Goal: Task Accomplishment & Management: Complete application form

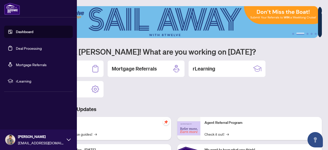
click at [33, 48] on link "Deal Processing" at bounding box center [29, 48] width 26 height 5
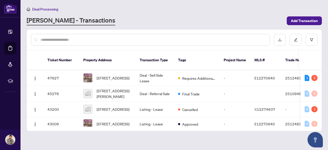
click at [125, 36] on div at bounding box center [150, 40] width 239 height 12
click at [90, 40] on input "text" at bounding box center [153, 40] width 225 height 6
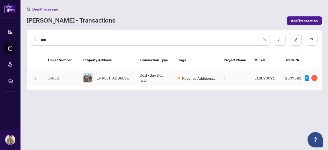
type input "****"
click at [141, 70] on td "Deal - Buy Side Sale" at bounding box center [155, 78] width 38 height 16
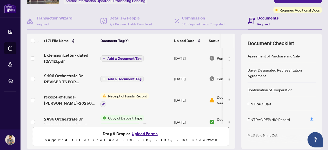
scroll to position [37, 0]
click at [227, 79] on img "button" at bounding box center [229, 79] width 4 height 4
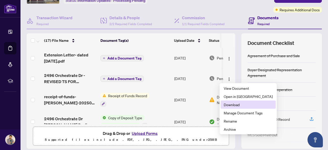
click at [239, 106] on span "Download" at bounding box center [248, 105] width 49 height 6
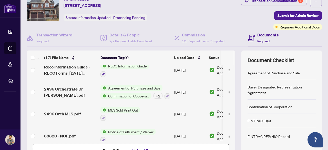
scroll to position [72, 0]
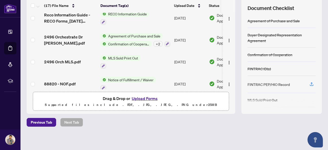
click at [143, 99] on button "Upload Forms" at bounding box center [144, 98] width 29 height 7
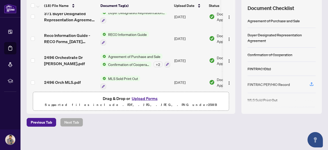
click at [141, 96] on button "Upload Forms" at bounding box center [144, 98] width 29 height 7
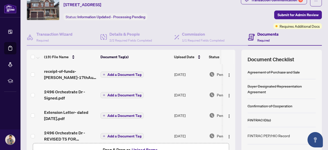
scroll to position [6, 0]
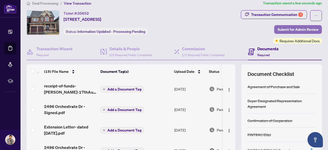
click at [296, 27] on span "Submit for Admin Review" at bounding box center [298, 29] width 41 height 8
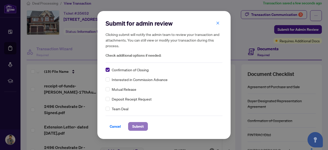
click at [141, 126] on span "Submit" at bounding box center [138, 126] width 12 height 8
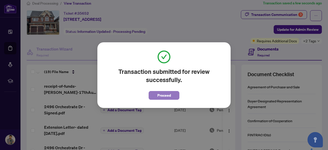
click at [166, 94] on span "Proceed" at bounding box center [164, 95] width 14 height 8
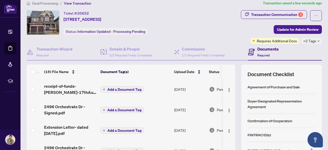
scroll to position [0, 0]
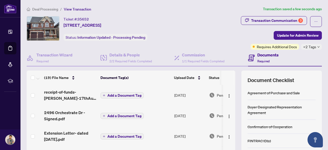
click at [42, 9] on span "Deal Processing" at bounding box center [45, 9] width 26 height 5
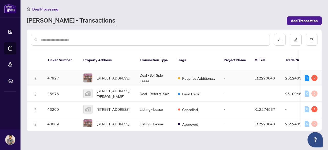
click at [165, 71] on td "Deal - Sell Side Lease" at bounding box center [155, 78] width 38 height 16
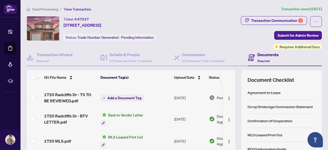
scroll to position [17, 0]
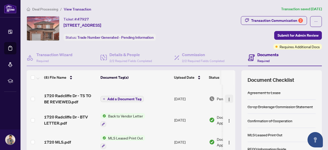
click at [227, 99] on img "button" at bounding box center [229, 99] width 4 height 4
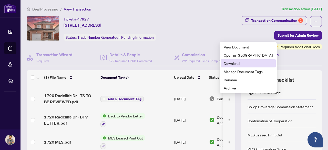
click at [238, 64] on span "Download" at bounding box center [248, 64] width 49 height 6
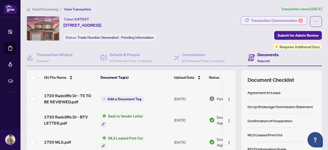
click at [277, 19] on div "Transaction Communication 2" at bounding box center [277, 20] width 52 height 8
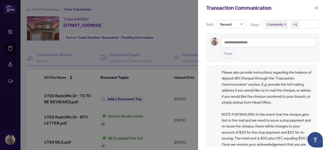
scroll to position [58, 0]
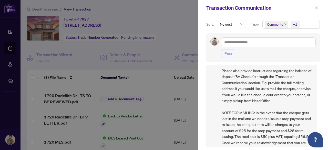
click at [255, 96] on span "Please provide Confirmation of Closing upon successful occupancy (do not submit…" at bounding box center [267, 95] width 91 height 126
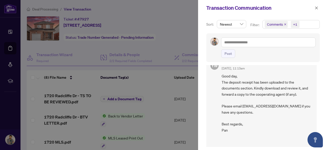
scroll to position [264, 0]
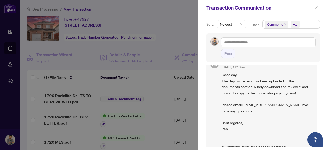
click at [284, 25] on icon "close" at bounding box center [285, 24] width 3 height 3
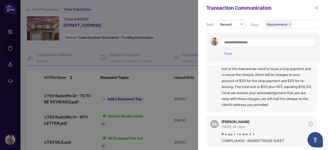
scroll to position [0, 0]
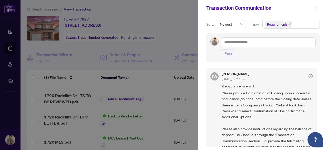
click at [317, 9] on icon "close" at bounding box center [317, 8] width 4 height 4
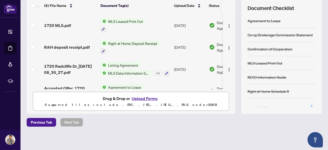
scroll to position [64, 0]
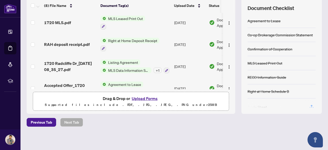
click at [142, 98] on button "Upload Forms" at bounding box center [144, 98] width 29 height 7
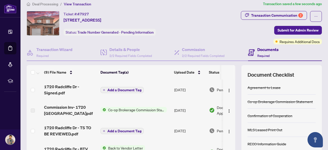
scroll to position [5, 0]
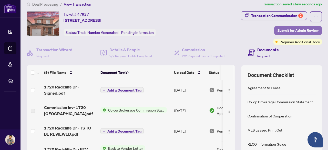
click at [302, 30] on span "Submit for Admin Review" at bounding box center [298, 30] width 41 height 8
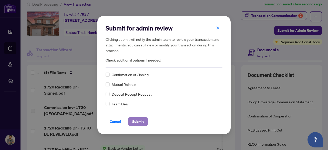
click at [135, 124] on span "Submit" at bounding box center [138, 121] width 12 height 8
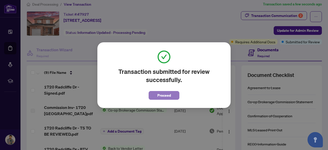
click at [163, 95] on span "Proceed" at bounding box center [164, 95] width 14 height 8
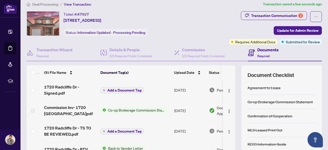
click at [44, 3] on span "Deal Processing" at bounding box center [45, 4] width 26 height 5
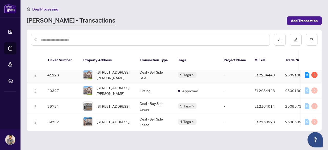
scroll to position [64, 0]
click at [152, 72] on td "Deal - Sell Side Sale" at bounding box center [155, 75] width 38 height 16
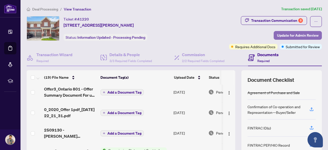
click at [289, 32] on span "Update for Admin Review" at bounding box center [298, 35] width 42 height 8
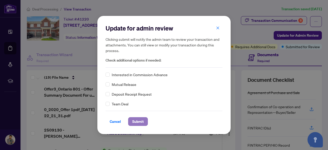
click at [138, 119] on span "Submit" at bounding box center [138, 121] width 12 height 8
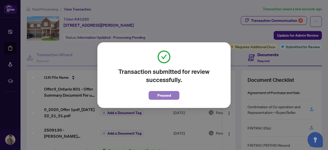
click at [164, 94] on span "Proceed" at bounding box center [164, 95] width 14 height 8
